Goal: Find specific page/section: Find specific page/section

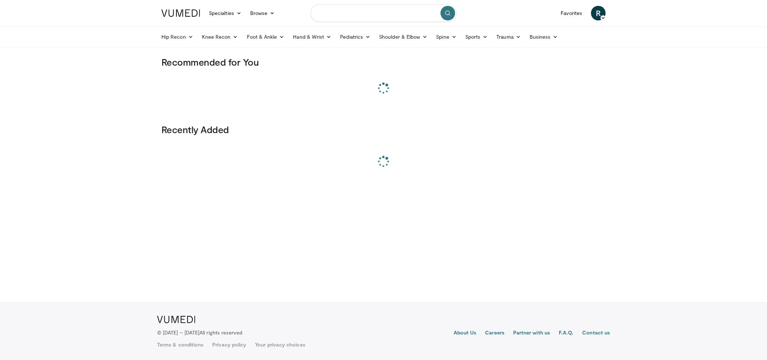
click at [376, 18] on input "Search topics, interventions" at bounding box center [383, 13] width 146 height 18
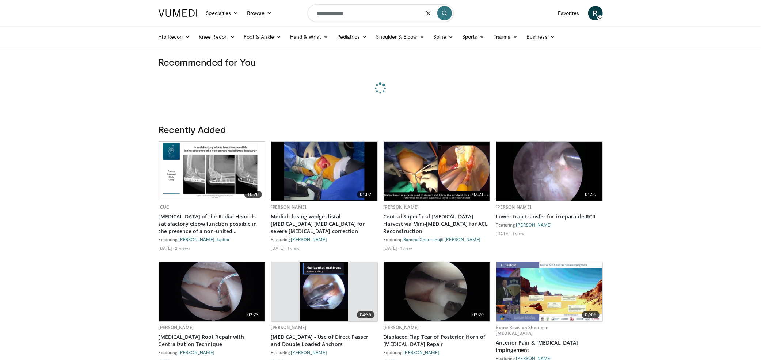
type input "**********"
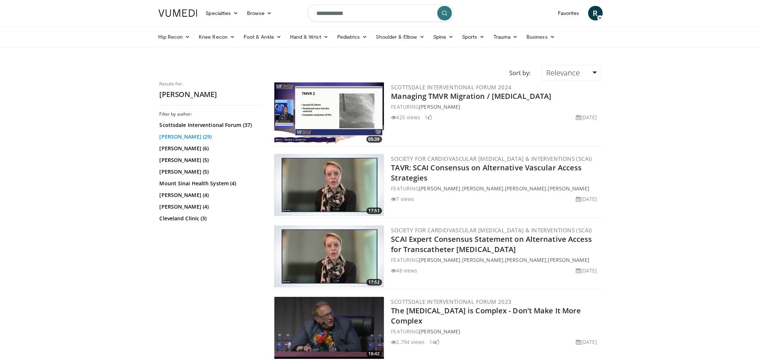
click at [173, 135] on link "[PERSON_NAME] (29)" at bounding box center [210, 136] width 100 height 7
